Goal: Task Accomplishment & Management: Use online tool/utility

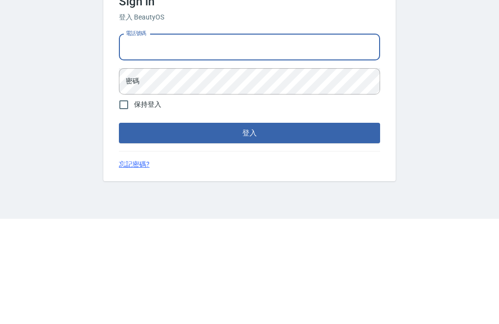
scroll to position [105, 0]
type input "0958884429"
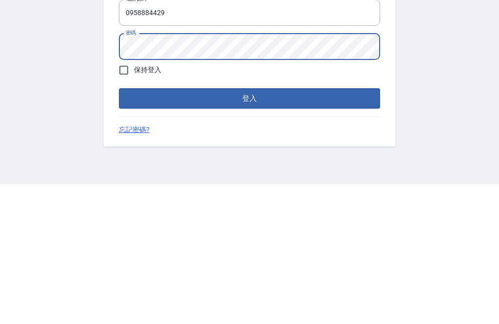
click at [350, 228] on button "登入" at bounding box center [249, 238] width 261 height 20
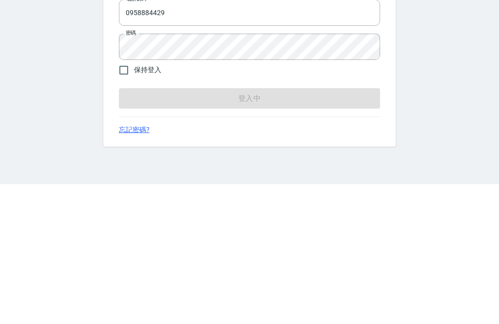
scroll to position [31, 0]
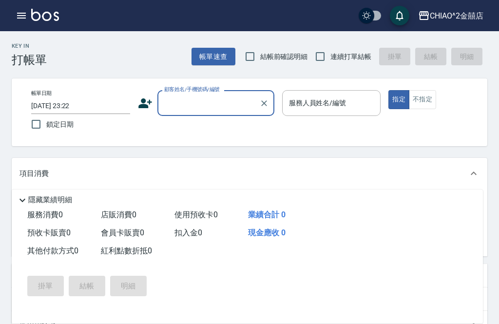
click at [215, 102] on input "顧客姓名/手機號碼/編號" at bounding box center [209, 103] width 94 height 17
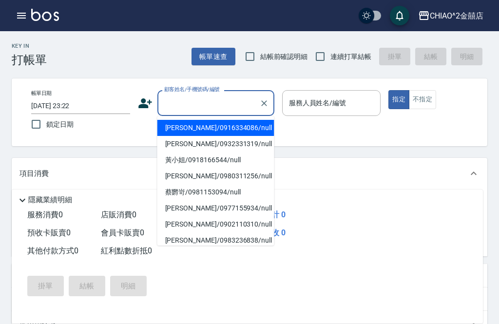
scroll to position [31, 0]
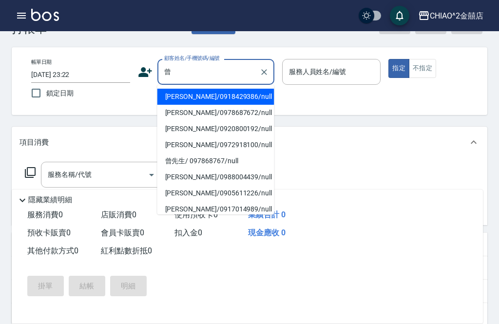
click at [232, 98] on li "[PERSON_NAME]/0918429386/null" at bounding box center [215, 97] width 117 height 16
type input "[PERSON_NAME]/0918429386/null"
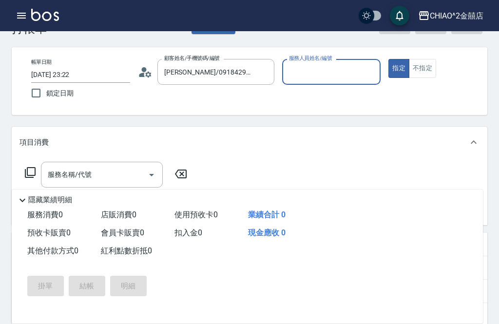
click at [333, 75] on input "服務人員姓名/編號" at bounding box center [332, 71] width 90 height 17
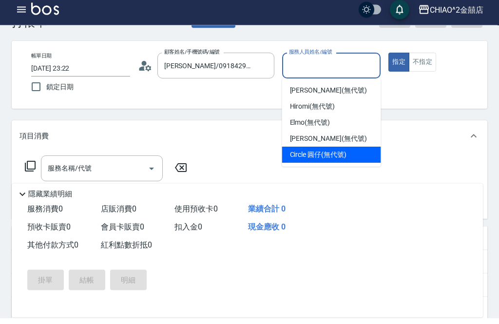
click at [342, 153] on div "Circle 圓仔 (無代號)" at bounding box center [331, 161] width 99 height 16
type input "Circle 圓仔(無代號)"
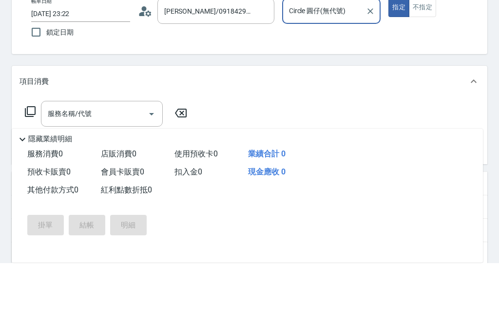
click at [132, 166] on input "服務名稱/代號" at bounding box center [94, 174] width 98 height 17
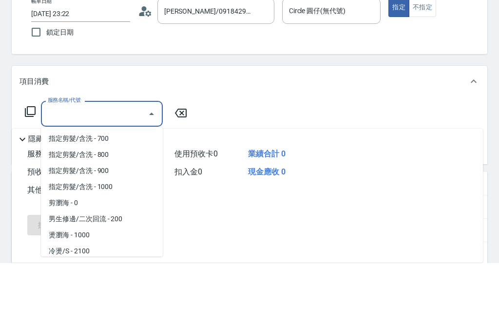
scroll to position [65, 0]
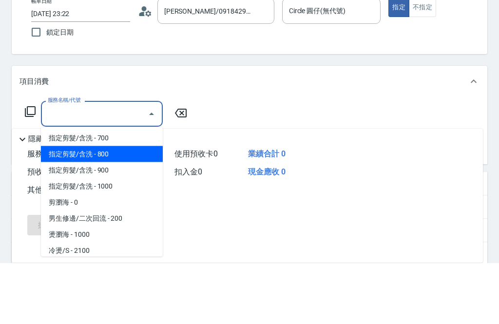
click at [129, 207] on span "指定剪髮/含洗 - 800" at bounding box center [102, 215] width 122 height 16
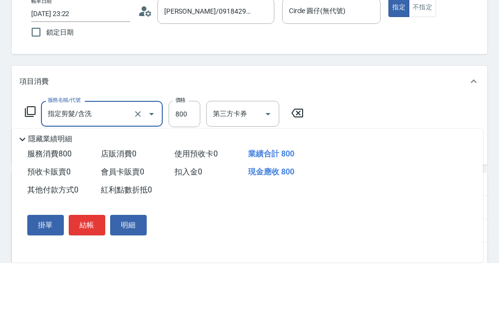
type input "指定剪髮/含洗"
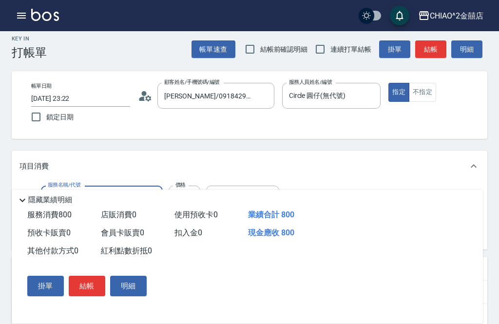
scroll to position [7, 0]
click at [398, 94] on button "指定" at bounding box center [399, 92] width 21 height 19
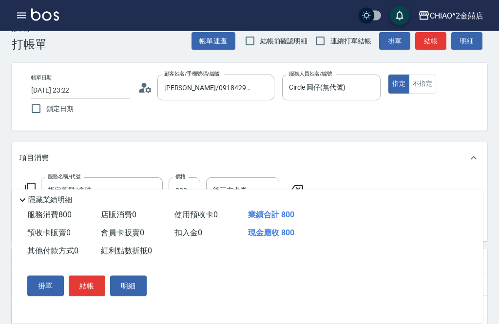
scroll to position [16, 0]
click at [92, 296] on button "結帳" at bounding box center [87, 286] width 37 height 20
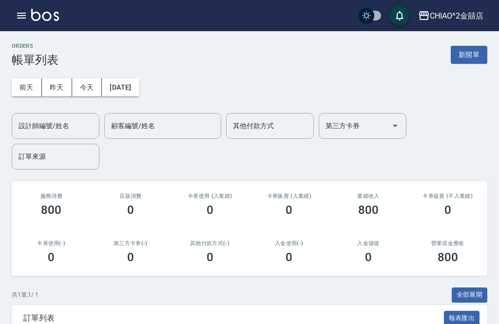
click at [468, 57] on button "新開單" at bounding box center [469, 55] width 37 height 18
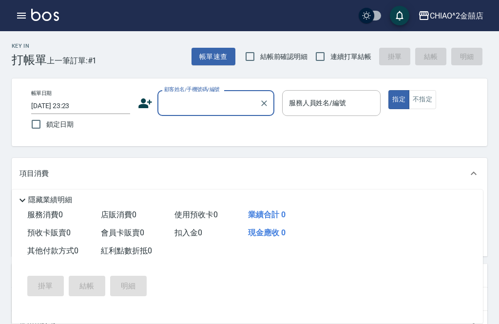
click at [217, 96] on input "顧客姓名/手機號碼/編號" at bounding box center [209, 103] width 94 height 17
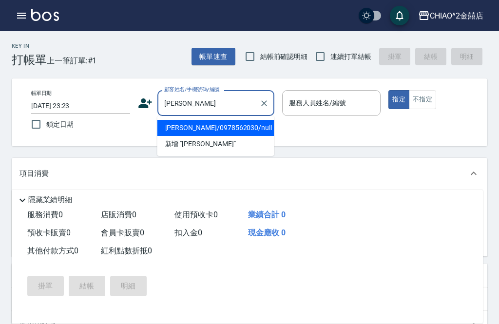
click at [215, 136] on li "新增 "[PERSON_NAME]"" at bounding box center [215, 144] width 117 height 16
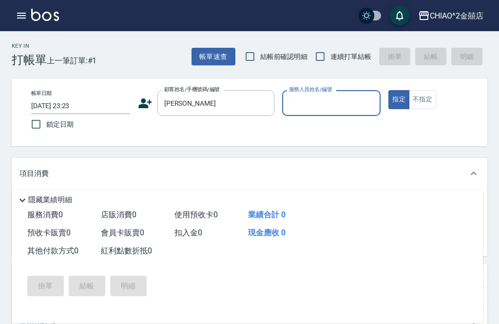
click at [212, 111] on input "[PERSON_NAME]" at bounding box center [209, 103] width 94 height 17
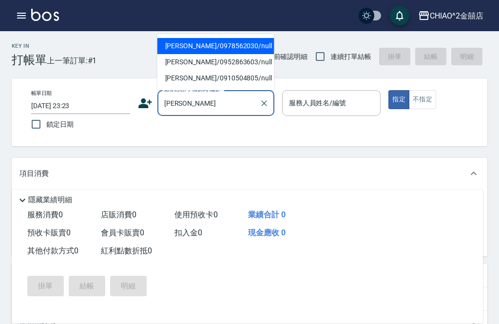
click at [220, 47] on li "[PERSON_NAME]/0978562030/null" at bounding box center [215, 46] width 117 height 16
type input "[PERSON_NAME]/0978562030/null"
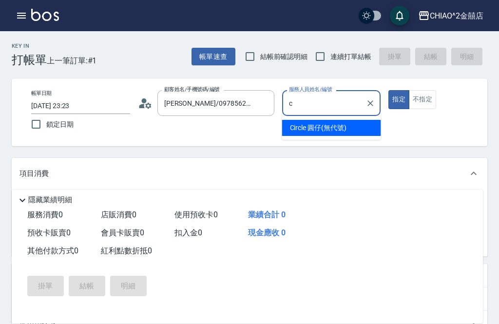
click at [318, 130] on span "Circle 圓仔 (無代號)" at bounding box center [318, 128] width 57 height 10
type input "Circle 圓仔(無代號)"
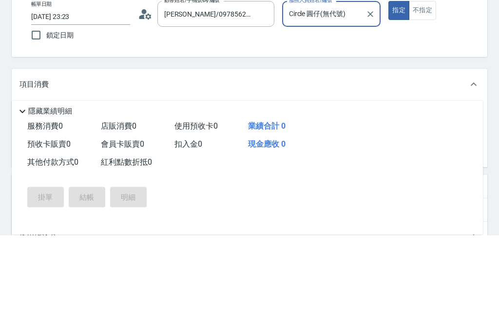
click at [113, 197] on input "服務名稱/代號" at bounding box center [94, 205] width 98 height 17
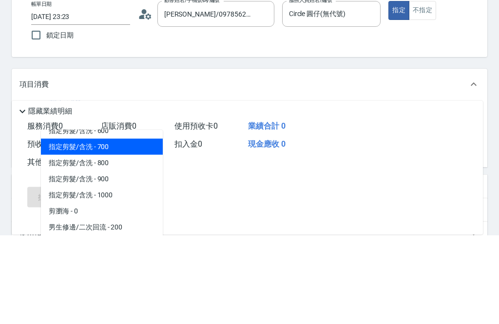
scroll to position [72, 0]
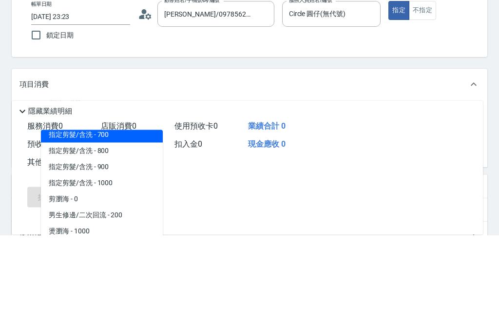
click at [128, 232] on span "指定剪髮/含洗 - 800" at bounding box center [102, 240] width 122 height 16
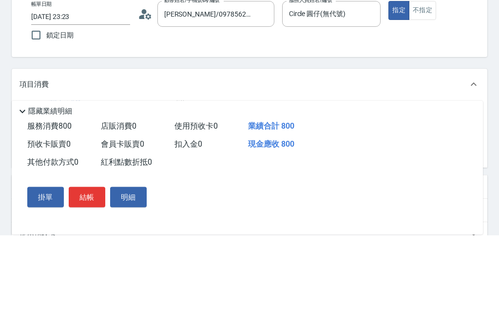
type input "指定剪髮/含洗"
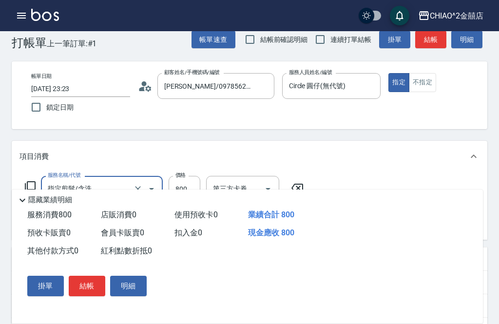
scroll to position [17, 0]
click at [94, 296] on button "結帳" at bounding box center [87, 286] width 37 height 20
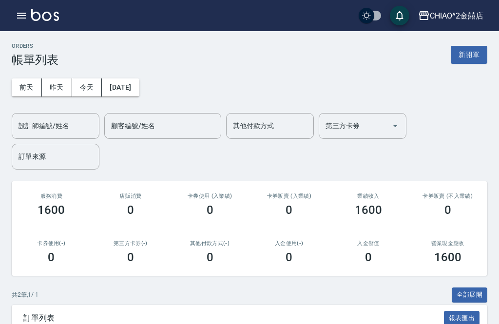
click at [474, 50] on button "新開單" at bounding box center [469, 55] width 37 height 18
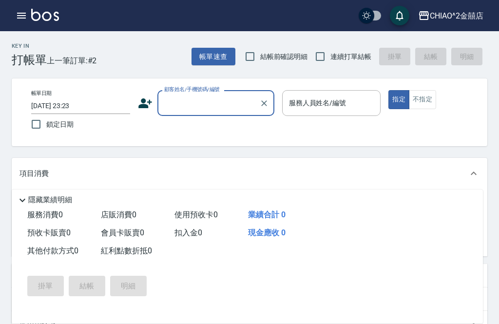
click at [214, 109] on input "顧客姓名/手機號碼/編號" at bounding box center [209, 103] width 94 height 17
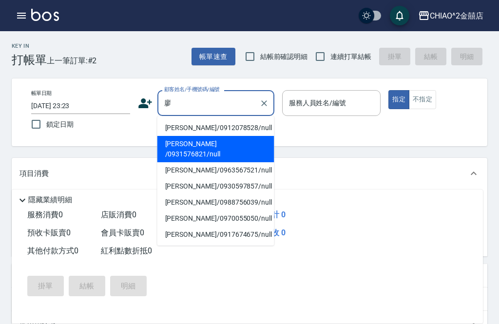
click at [223, 145] on li "[PERSON_NAME] /0931576821/null" at bounding box center [215, 149] width 117 height 26
type input "[PERSON_NAME] /0931576821/null"
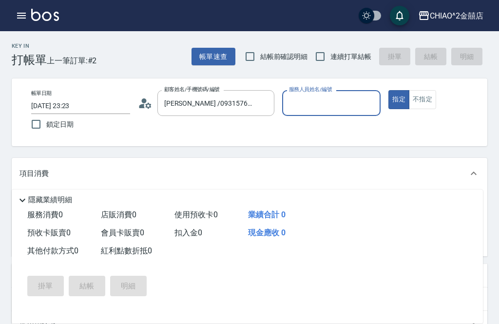
click at [332, 108] on input "服務人員姓名/編號" at bounding box center [332, 103] width 90 height 17
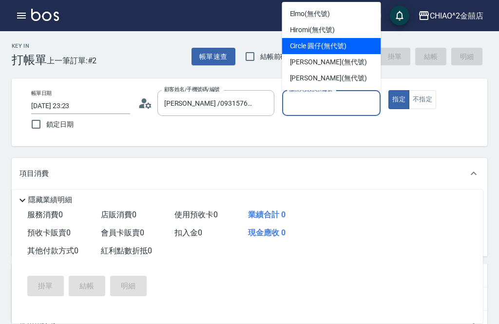
click at [338, 50] on span "Circle 圓仔 (無代號)" at bounding box center [318, 46] width 57 height 10
type input "Circle 圓仔(無代號)"
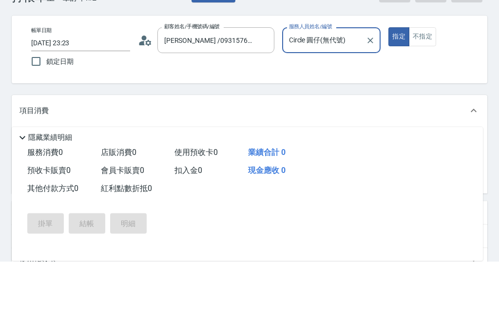
click at [126, 197] on input "服務名稱/代號" at bounding box center [94, 205] width 98 height 17
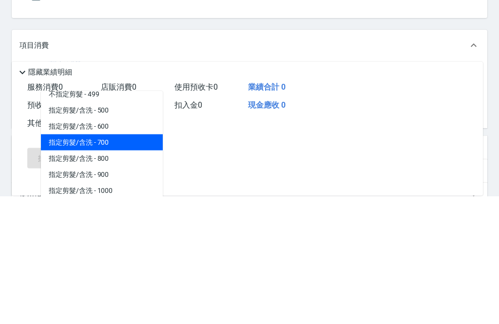
scroll to position [41, 0]
click at [134, 263] on span "指定剪髮/含洗 - 800" at bounding box center [102, 271] width 122 height 16
type input "指定剪髮/含洗"
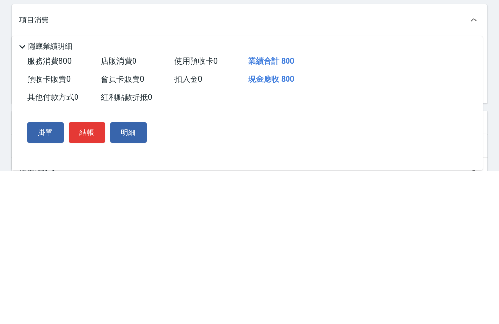
scroll to position [154, 0]
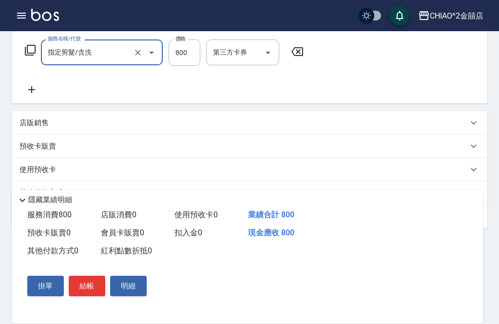
click at [31, 91] on icon at bounding box center [31, 89] width 7 height 7
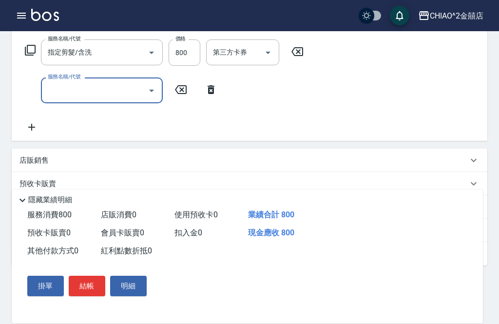
click at [106, 92] on input "服務名稱/代號" at bounding box center [94, 90] width 98 height 17
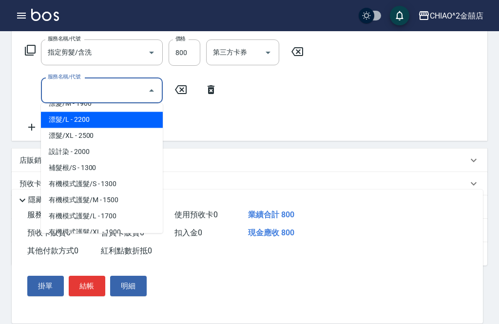
scroll to position [511, 0]
click at [133, 137] on span "漂髮/XL - 2500" at bounding box center [102, 136] width 122 height 16
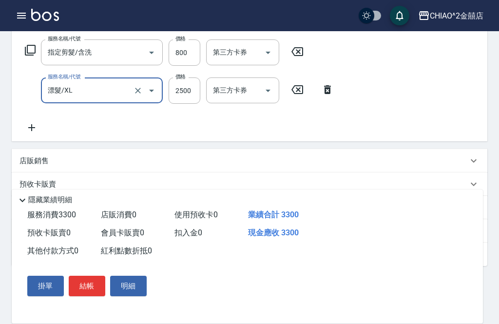
type input "漂髮/XL"
click at [183, 104] on input "2500" at bounding box center [185, 91] width 32 height 26
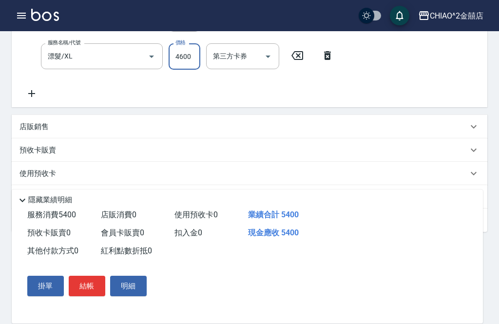
scroll to position [189, 0]
type input "4600"
click at [215, 198] on div "其他付款方式 入金可用餘額: 0" at bounding box center [244, 196] width 449 height 11
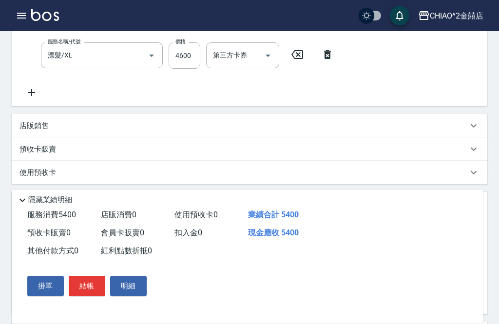
scroll to position [0, 0]
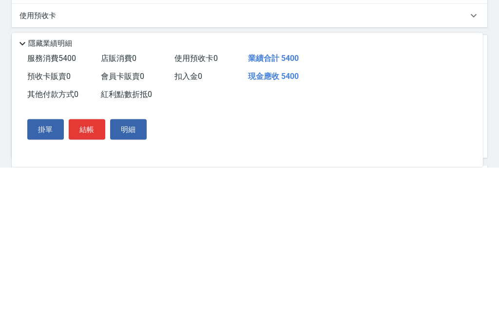
click at [54, 228] on span "預收卡販賣 0" at bounding box center [48, 232] width 43 height 9
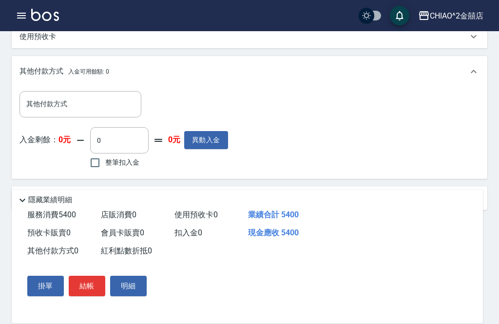
click at [112, 107] on input "其他付款方式" at bounding box center [80, 104] width 113 height 17
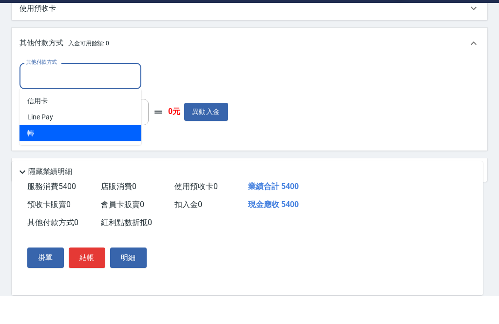
click at [102, 154] on span "轉" at bounding box center [81, 162] width 122 height 16
type input "轉"
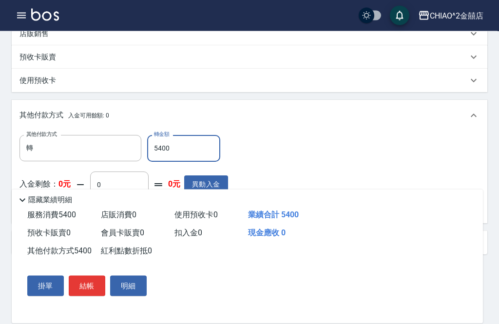
scroll to position [281, 0]
type input "5400"
click at [89, 296] on button "結帳" at bounding box center [87, 286] width 37 height 20
